Goal: Task Accomplishment & Management: Use online tool/utility

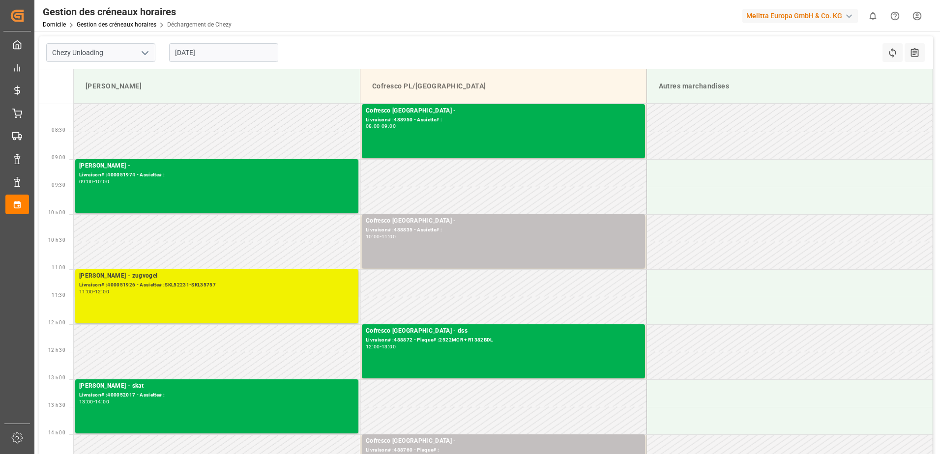
click at [198, 304] on div "[PERSON_NAME] - zugvogel Livraison# :400051926 - Assiette# :SKL52231-SKL35757 1…" at bounding box center [216, 296] width 275 height 50
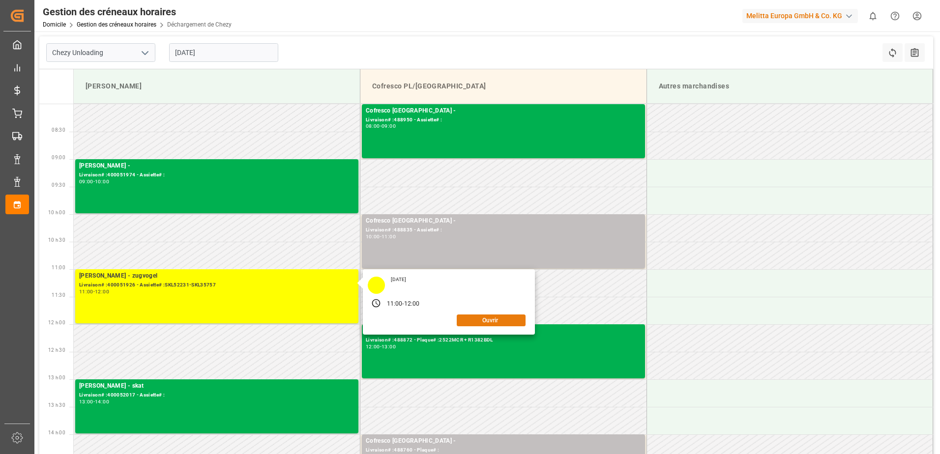
click at [511, 321] on button "Ouvrir" at bounding box center [491, 321] width 69 height 12
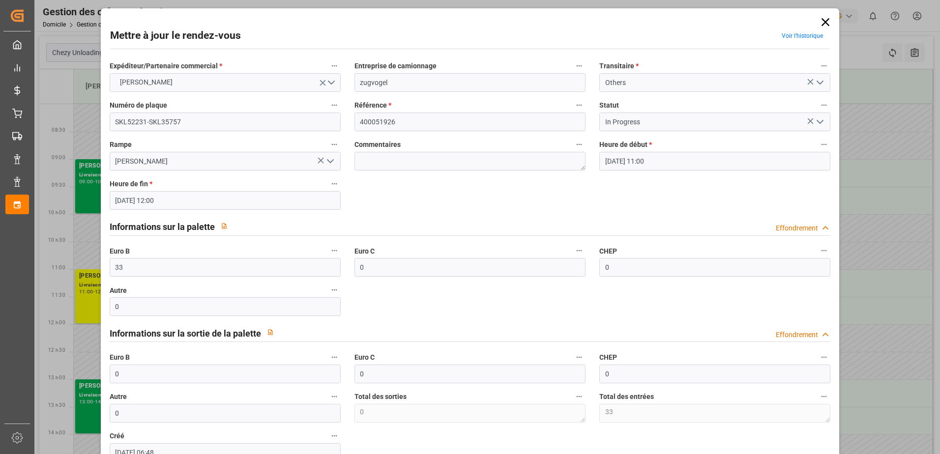
click at [819, 121] on polyline "Ouvrir le menu" at bounding box center [820, 121] width 6 height 3
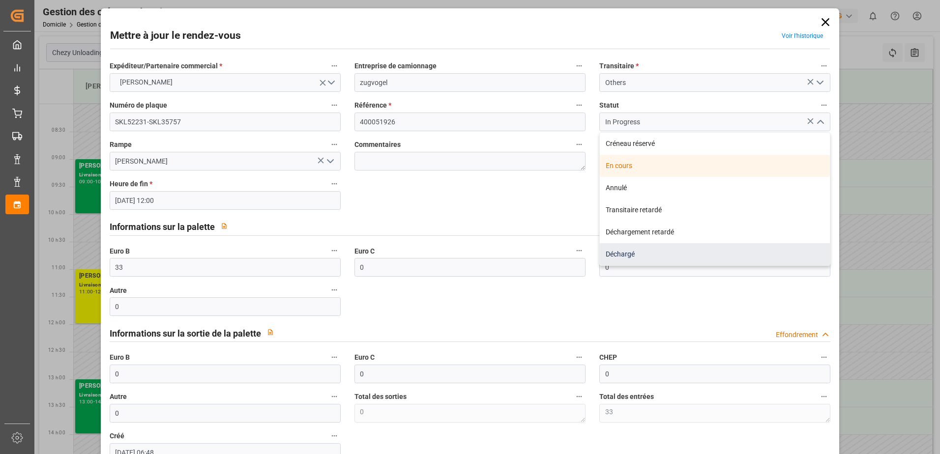
click at [628, 255] on div "Déchargé" at bounding box center [715, 254] width 230 height 22
type input "Unloaded"
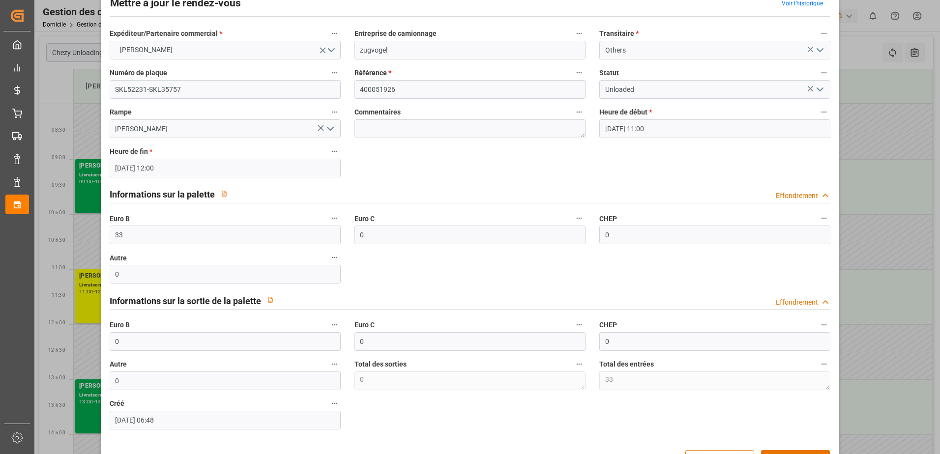
scroll to position [49, 0]
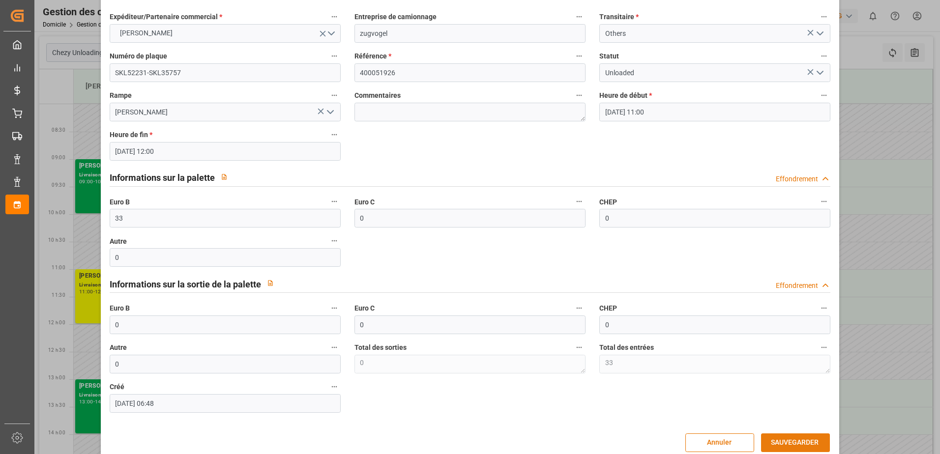
click at [782, 444] on button "SAUVEGARDER" at bounding box center [795, 443] width 69 height 19
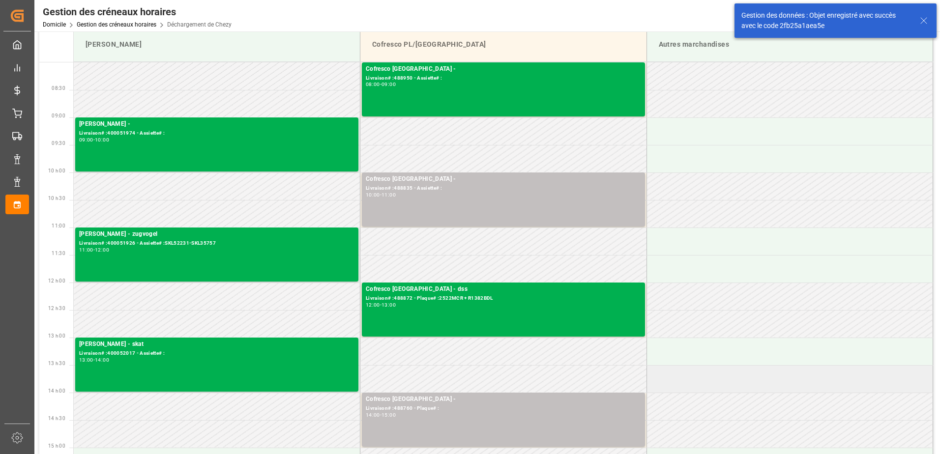
scroll to position [98, 0]
